Goal: Communication & Community: Share content

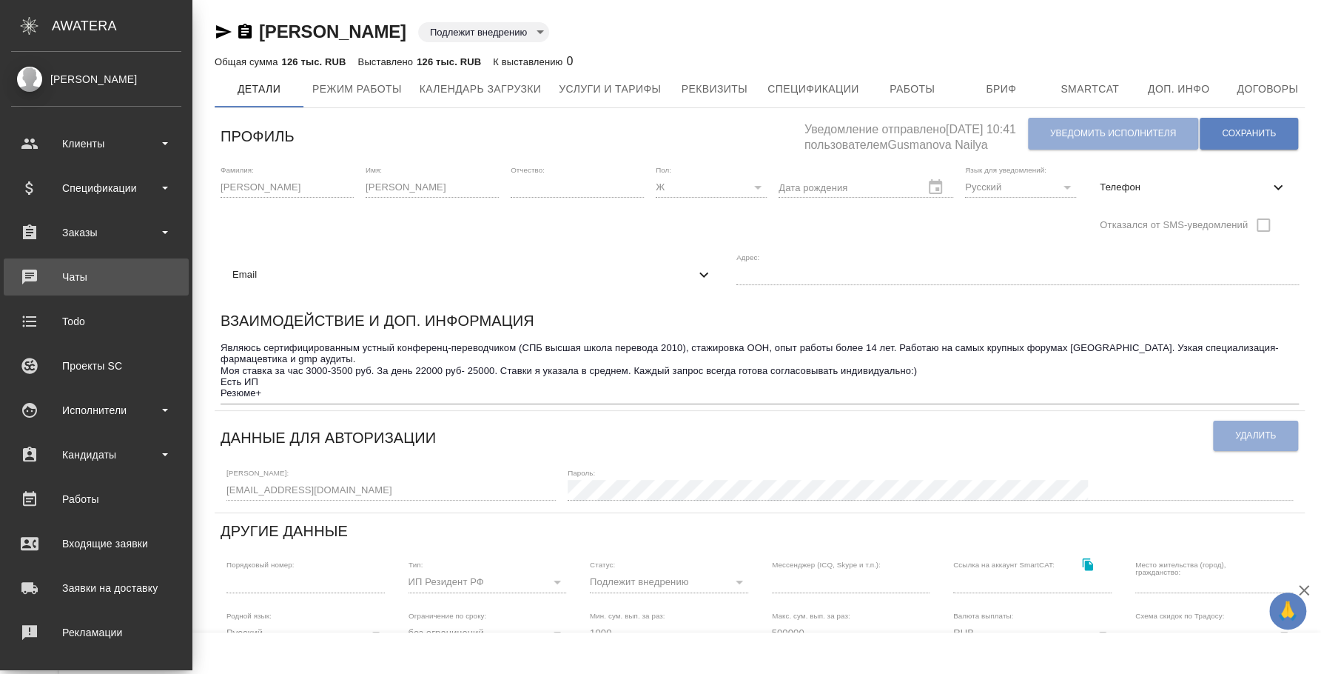
click at [82, 280] on div "Чаты" at bounding box center [96, 277] width 170 height 22
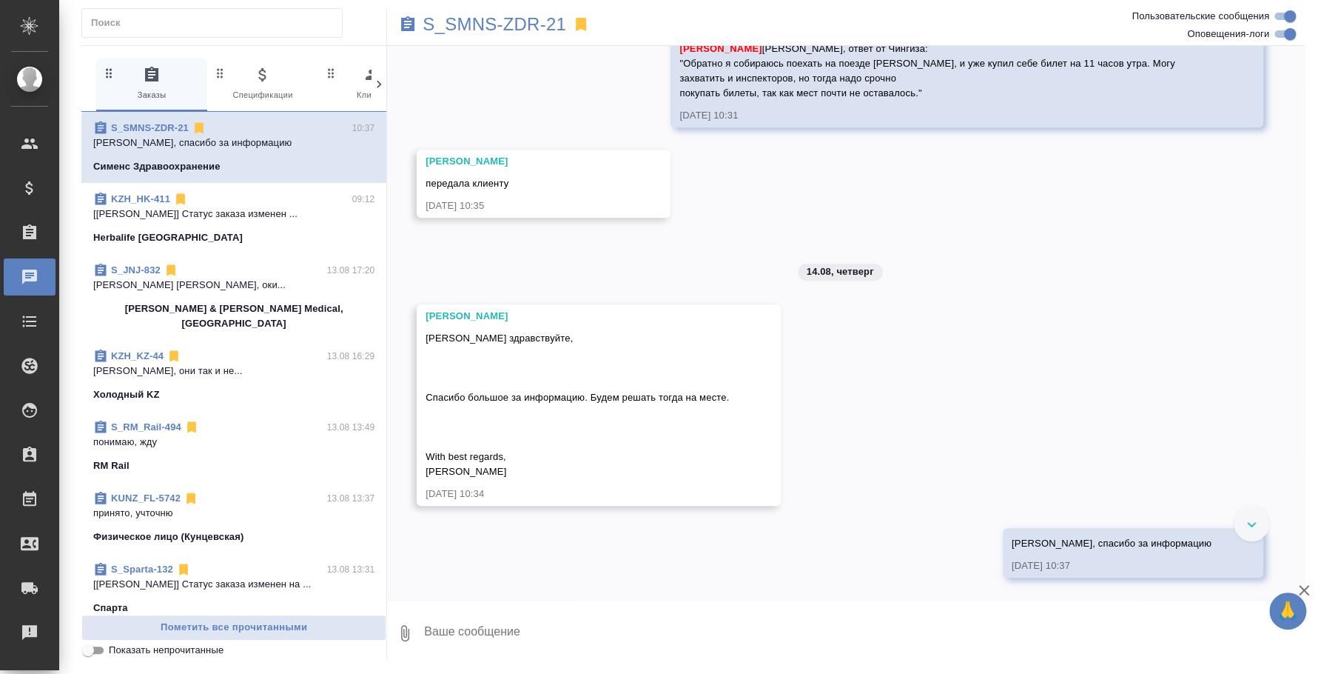
scroll to position [8789, 0]
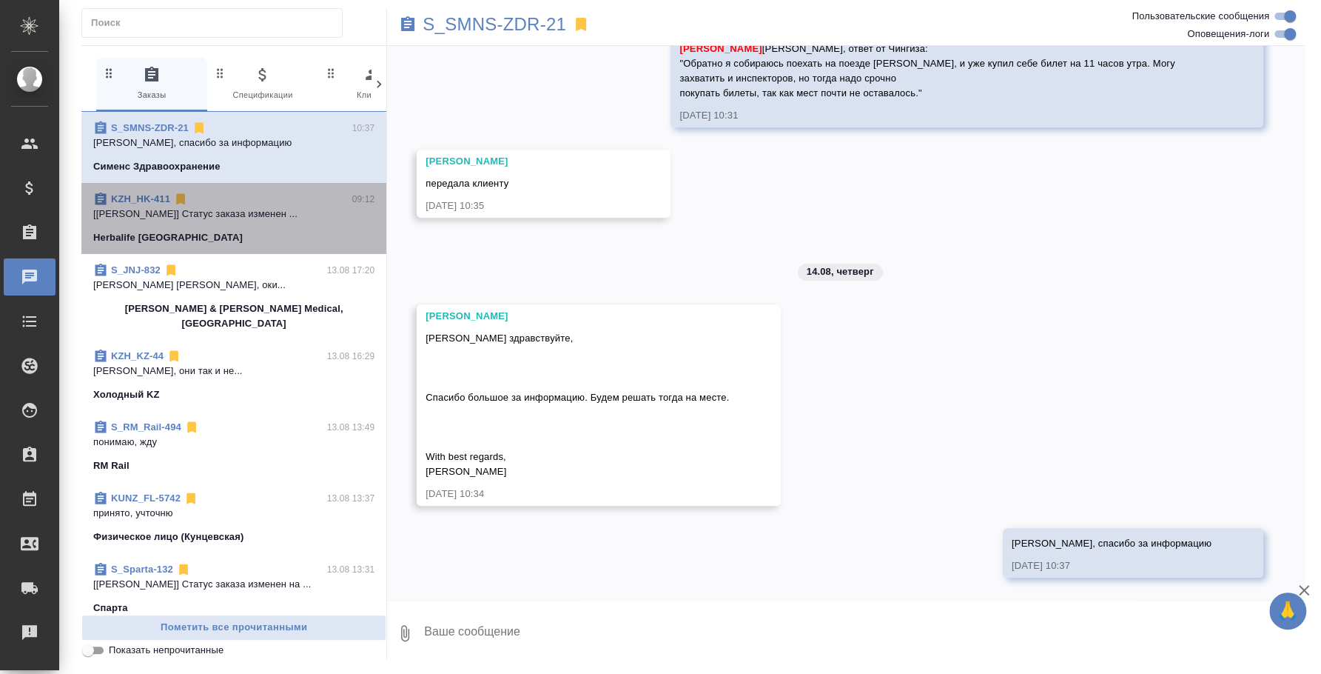
click at [277, 213] on p "[[PERSON_NAME]] Статус заказа изменен ..." at bounding box center [233, 214] width 281 height 15
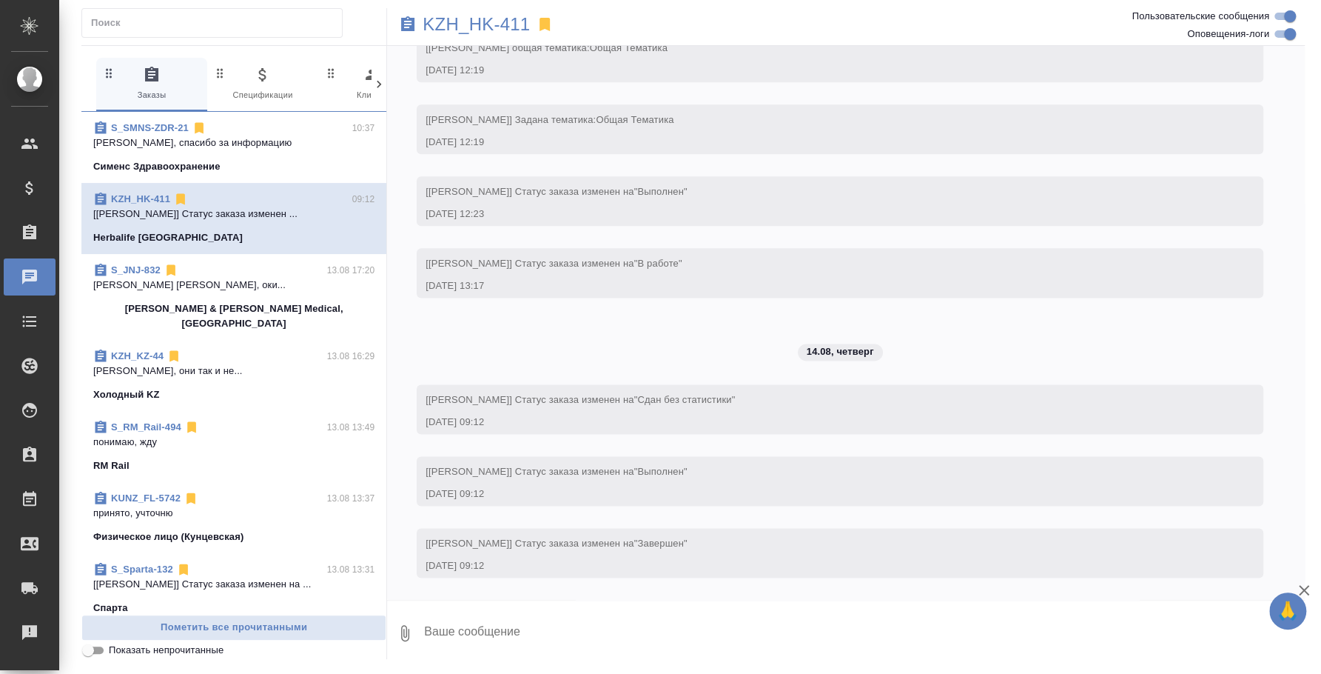
scroll to position [1173, 0]
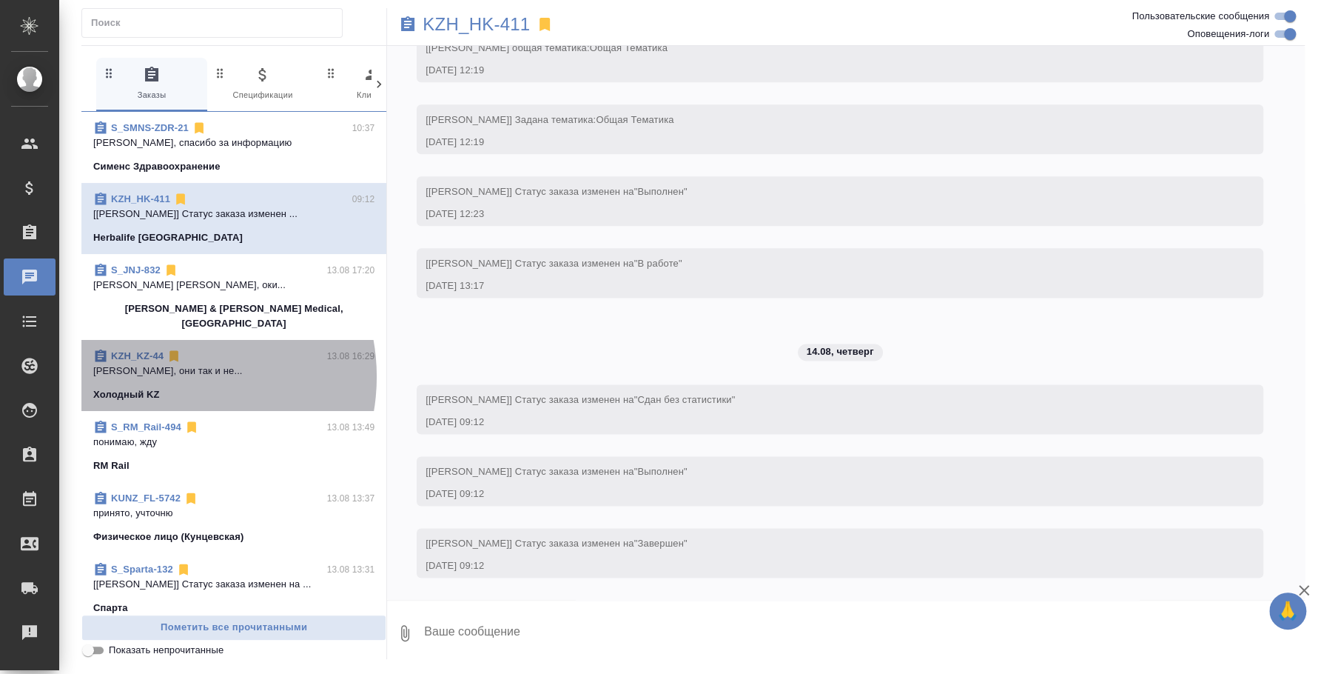
click at [170, 363] on p "[PERSON_NAME], они так и не..." at bounding box center [233, 370] width 281 height 15
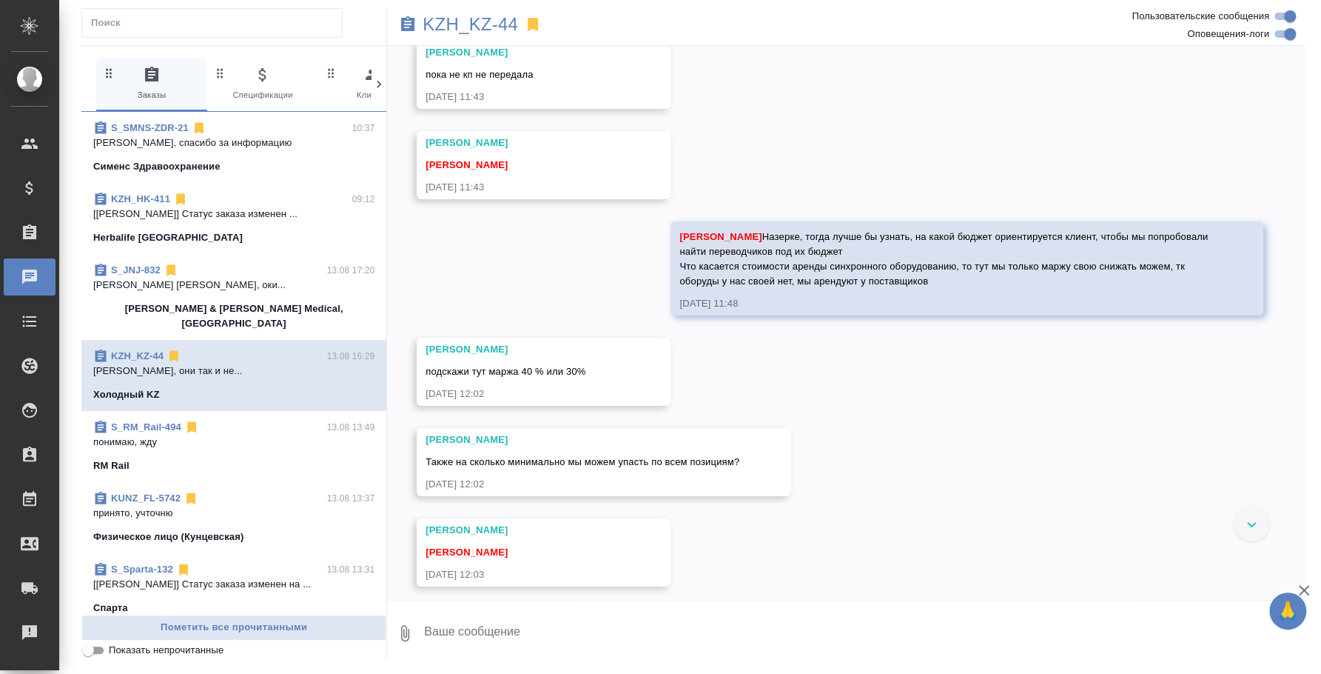
click at [534, 637] on textarea at bounding box center [864, 633] width 882 height 50
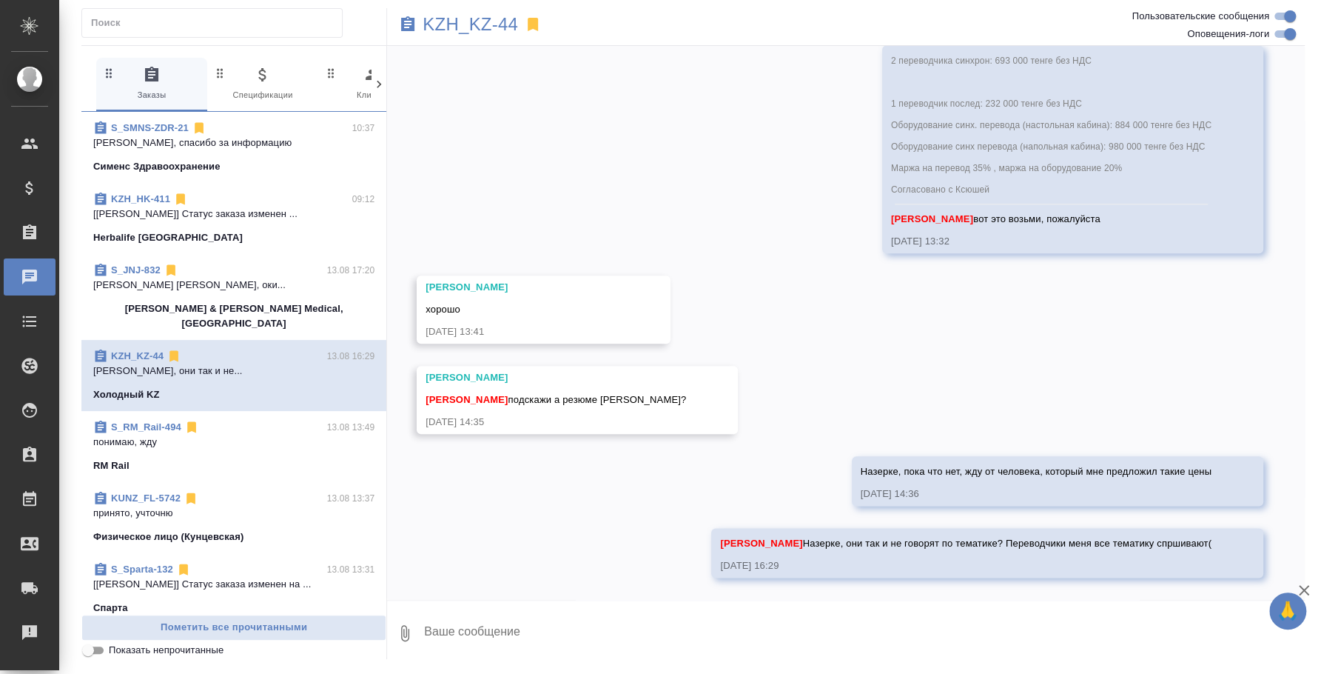
scroll to position [4657, 0]
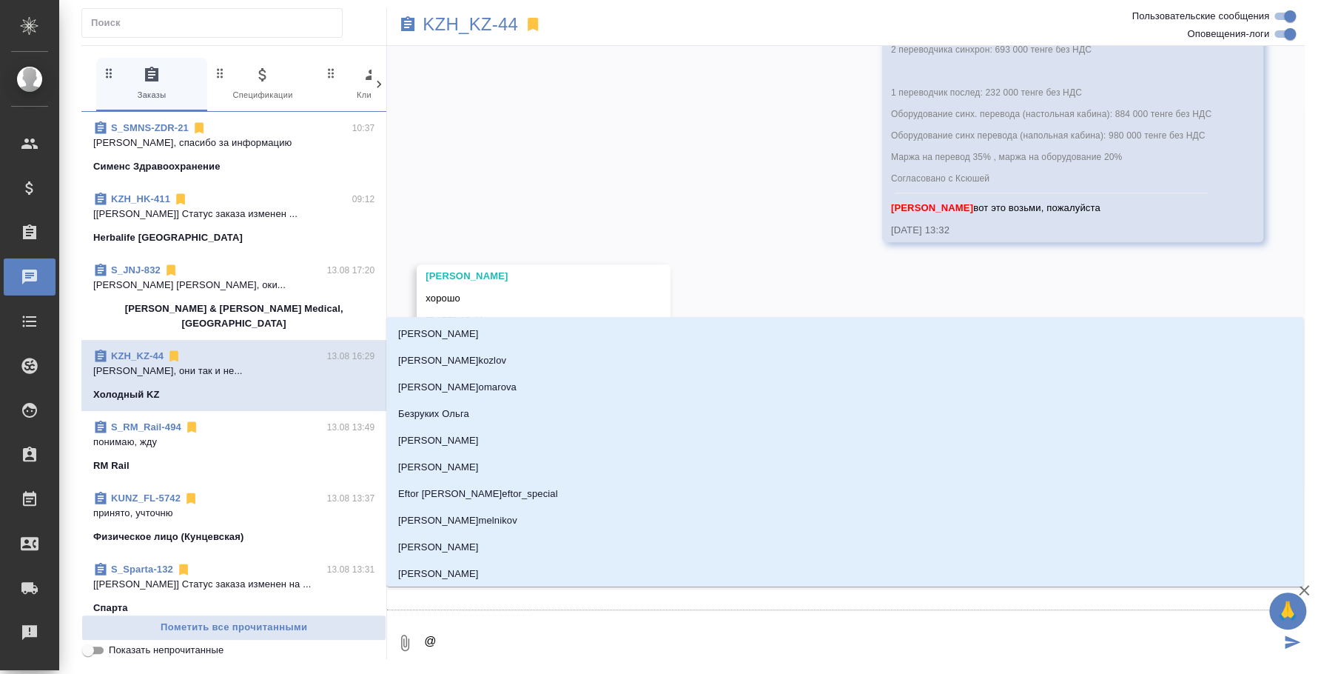
type textarea "@r"
type input "r"
type textarea "@r'j"
type input "r'j"
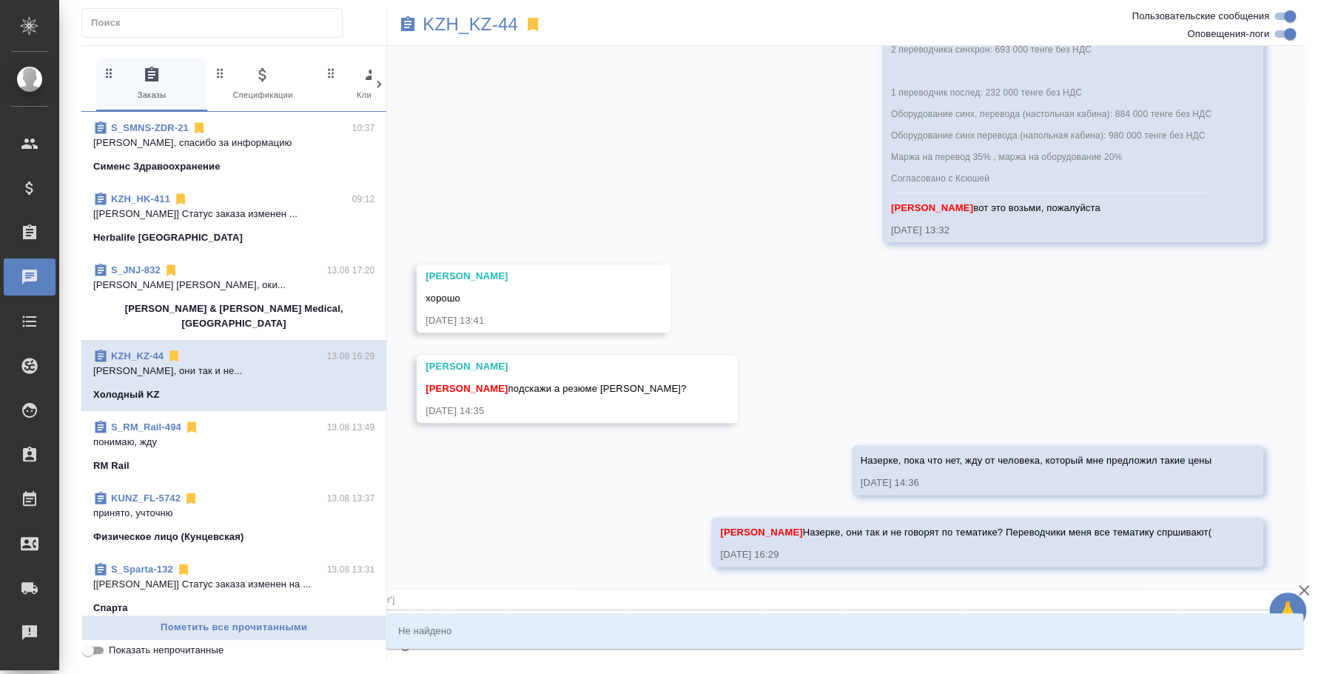
type textarea "@r"
type input "r"
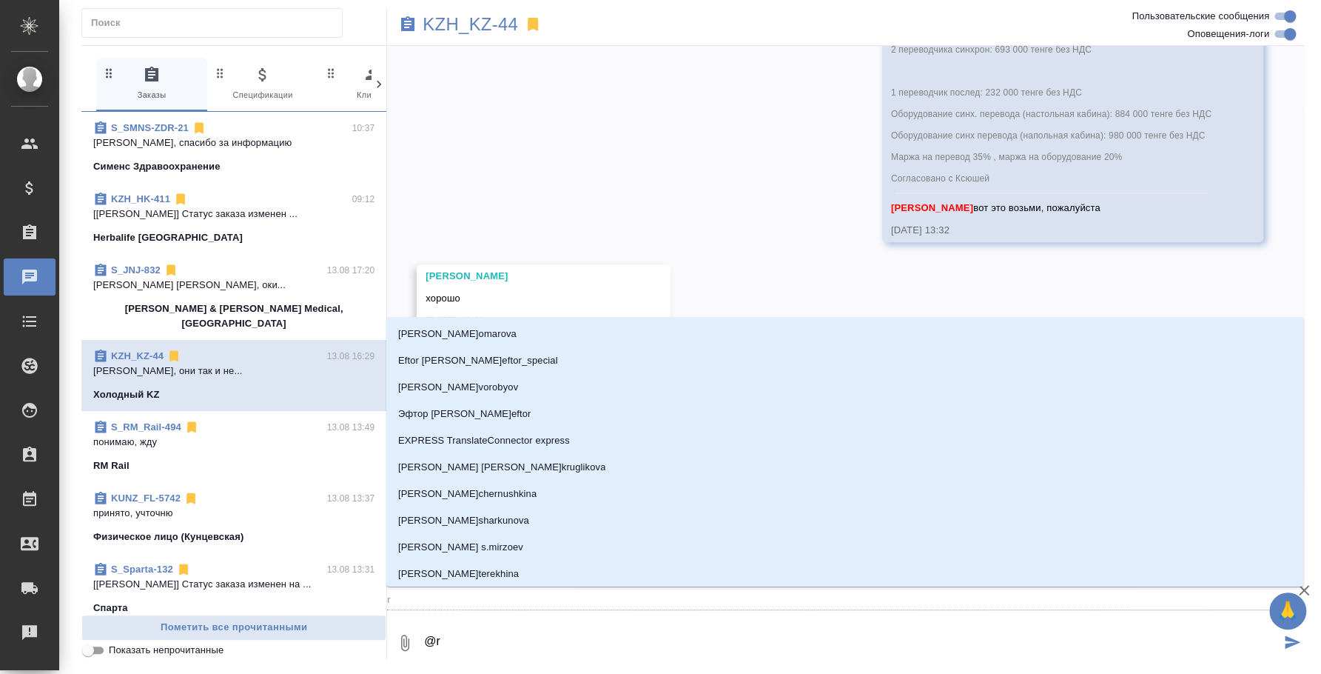
type textarea "@"
type textarea "@к"
type input "к"
type textarea "@ко"
type input "ко"
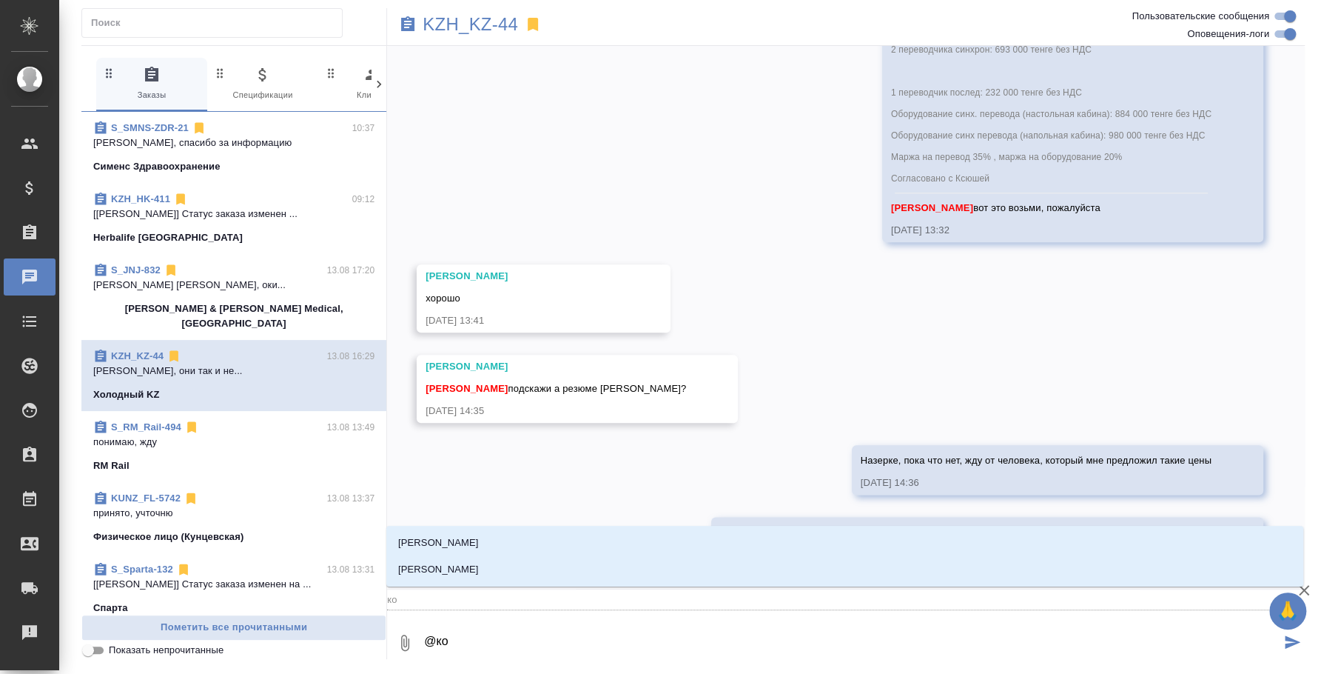
type textarea "@кош"
type input "кош"
click at [589, 570] on li "[PERSON_NAME]" at bounding box center [844, 569] width 917 height 27
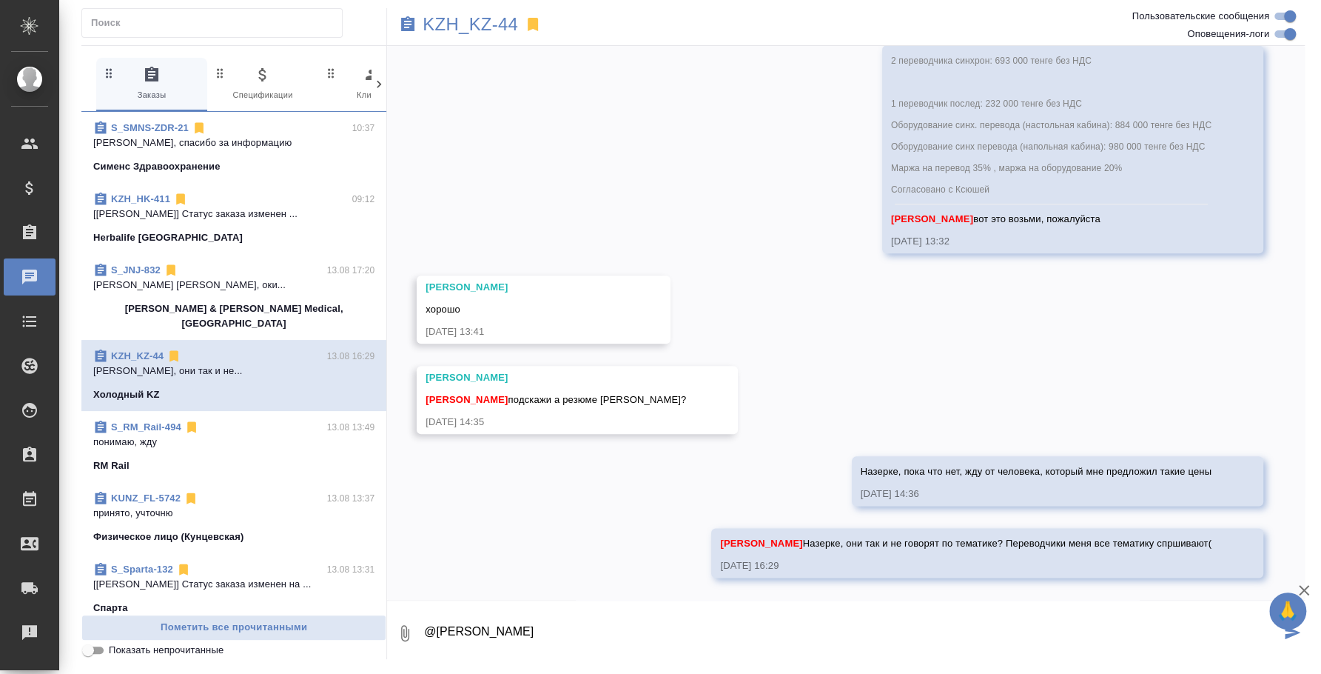
click at [400, 634] on icon "button" at bounding box center [405, 633] width 18 height 18
click at [324, 549] on span "С локального диска" at bounding box center [284, 555] width 101 height 19
click at [0, 0] on input "С локального диска" at bounding box center [0, 0] width 0 height 0
click at [603, 626] on textarea "@[PERSON_NAME]" at bounding box center [852, 633] width 858 height 50
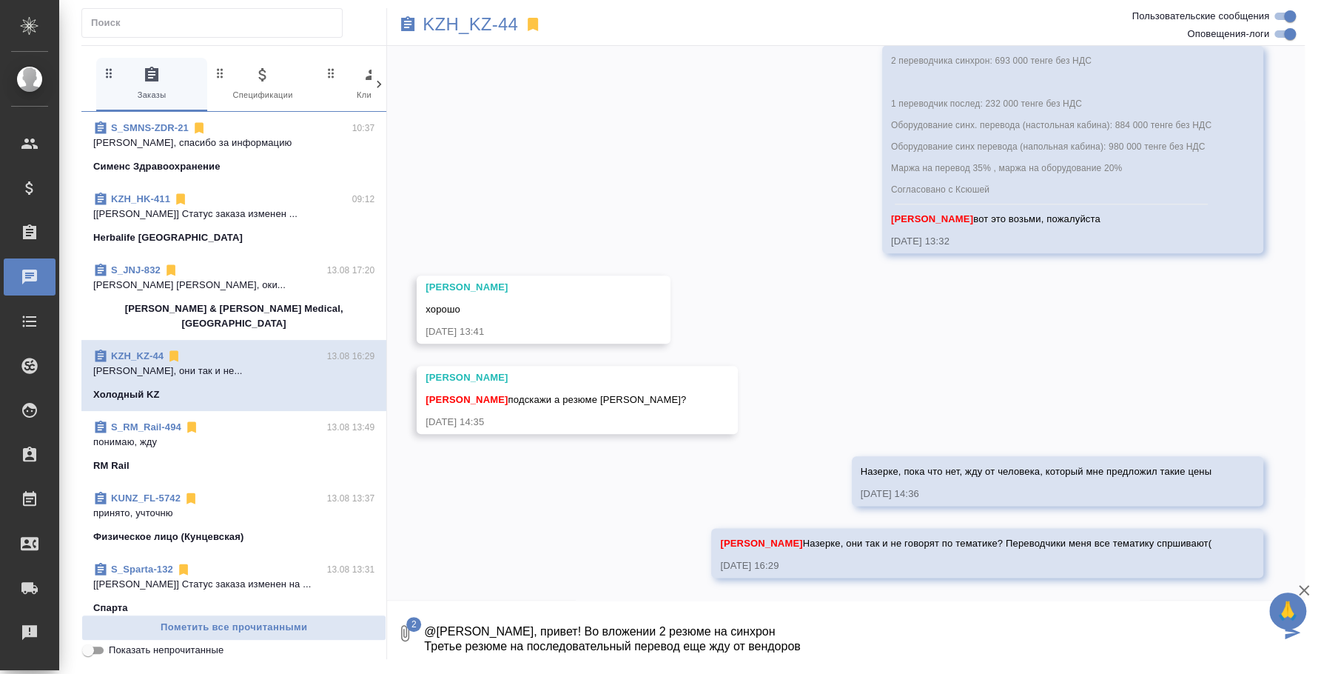
type textarea "@[PERSON_NAME], привет! Во вложении 2 резюме на синхрон Третье резюме на послед…"
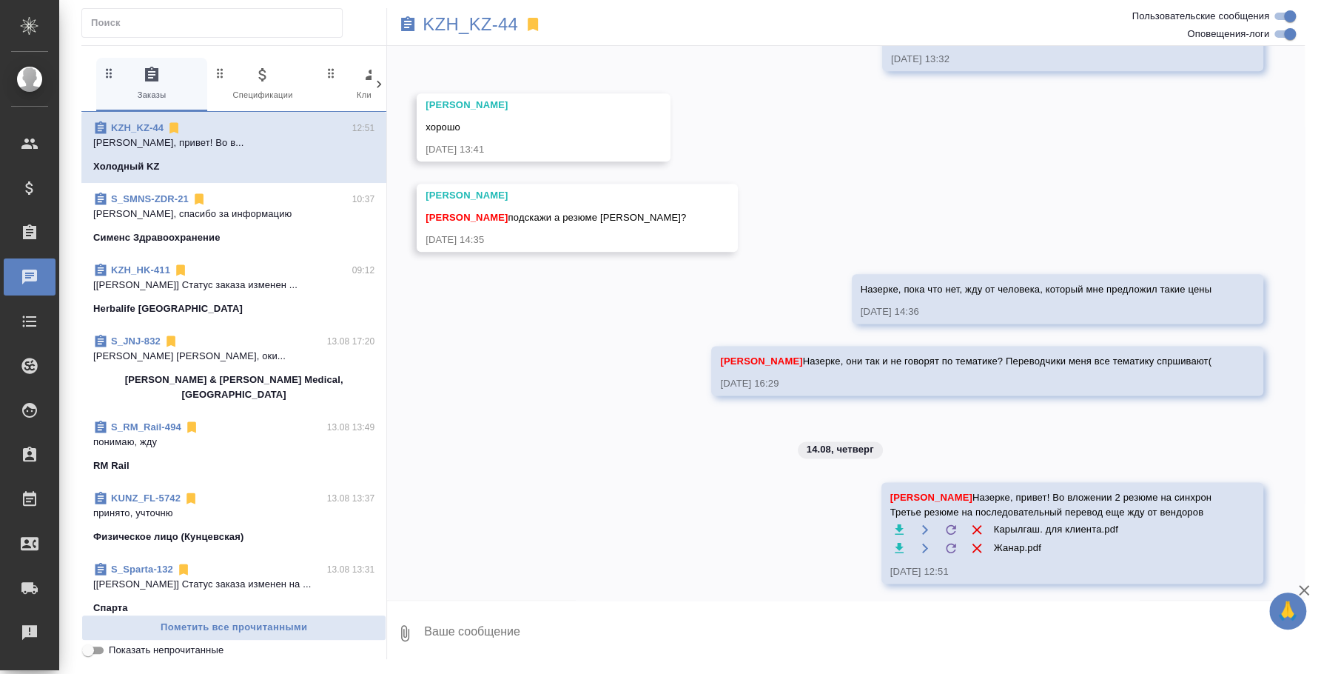
scroll to position [4846, 0]
